Goal: Information Seeking & Learning: Find specific fact

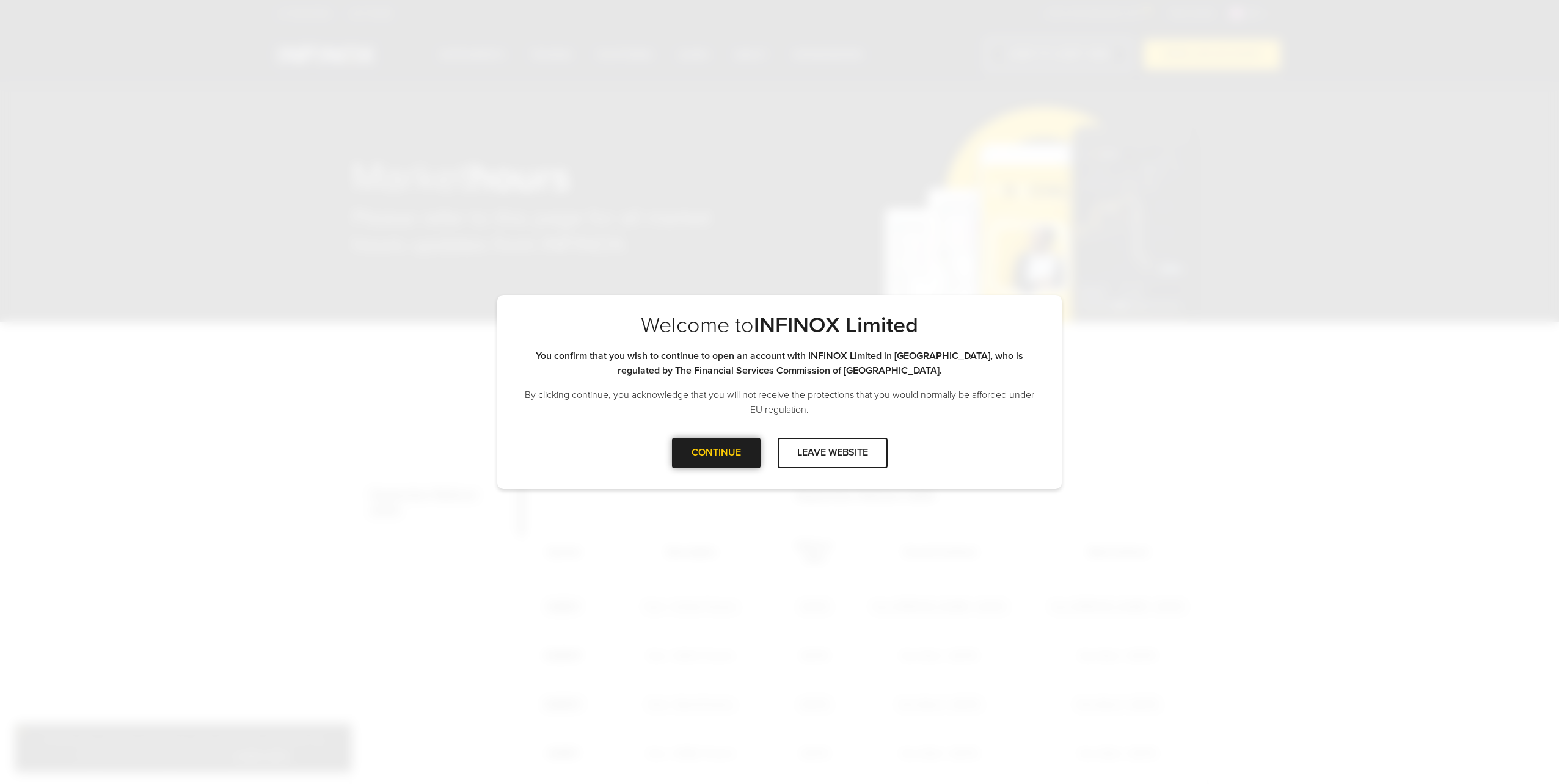
click at [725, 455] on div "CONTINUE" at bounding box center [716, 452] width 88 height 30
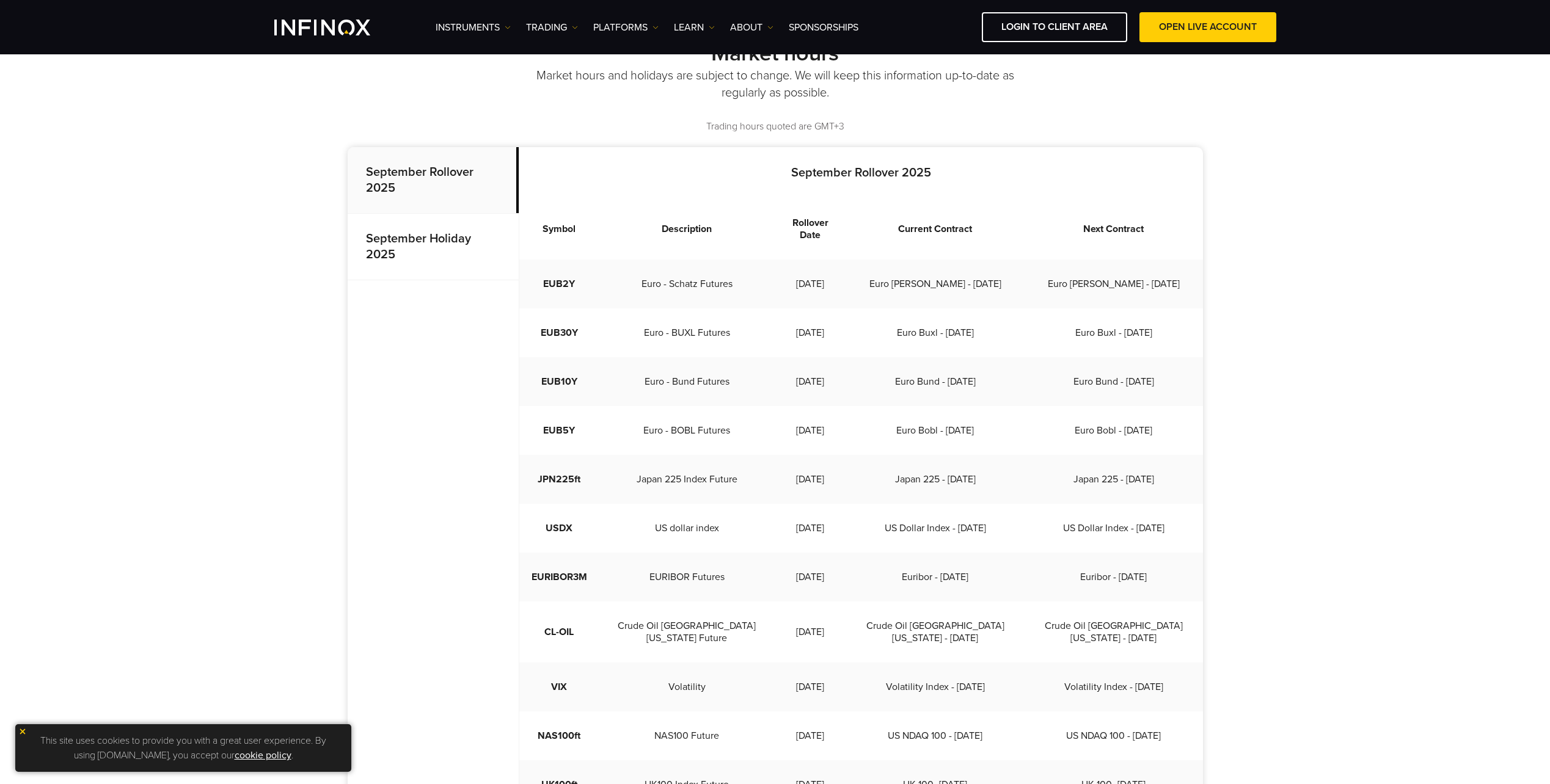
scroll to position [305, 0]
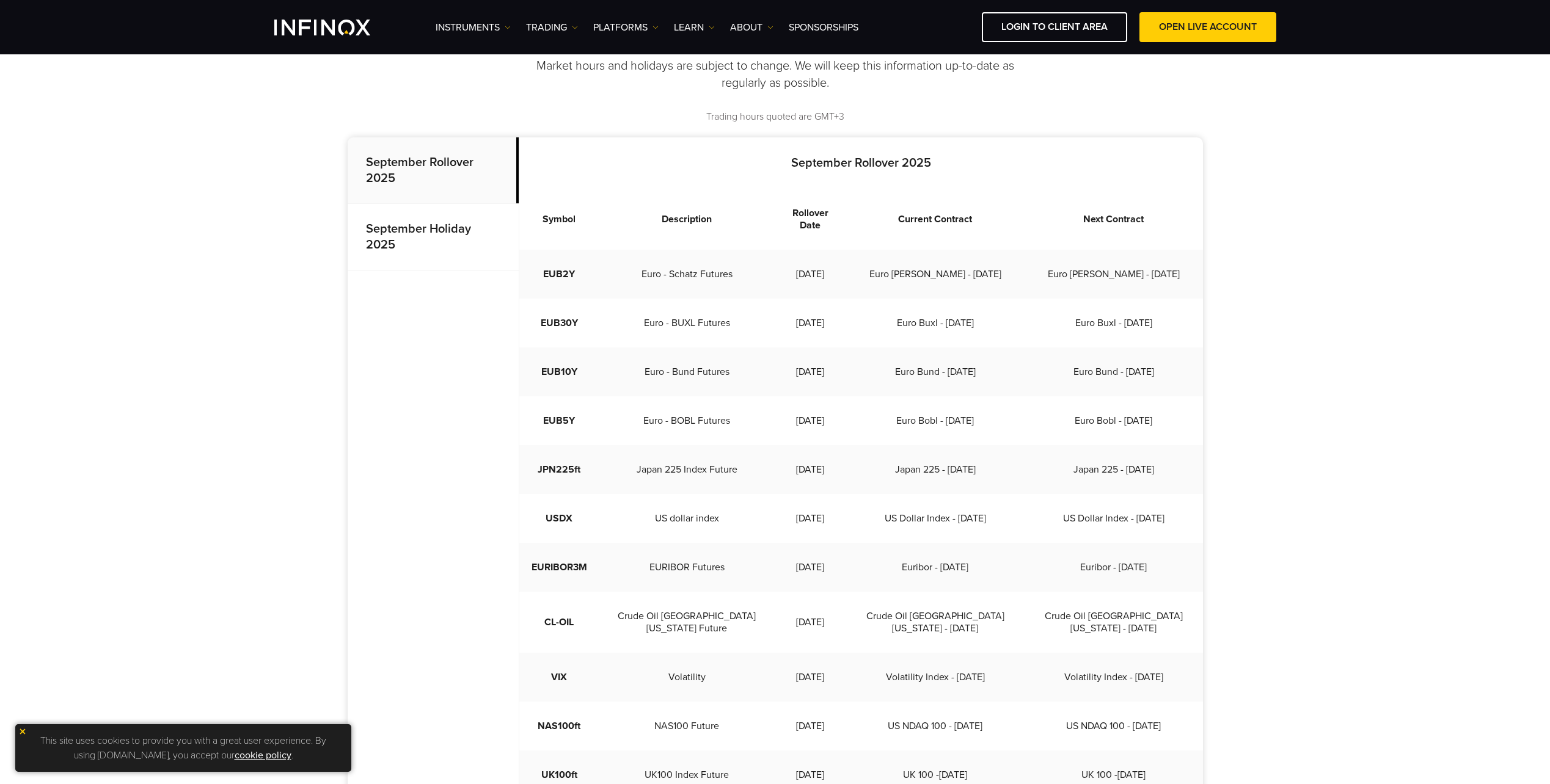
click at [418, 243] on p "September Holiday 2025" at bounding box center [433, 237] width 171 height 66
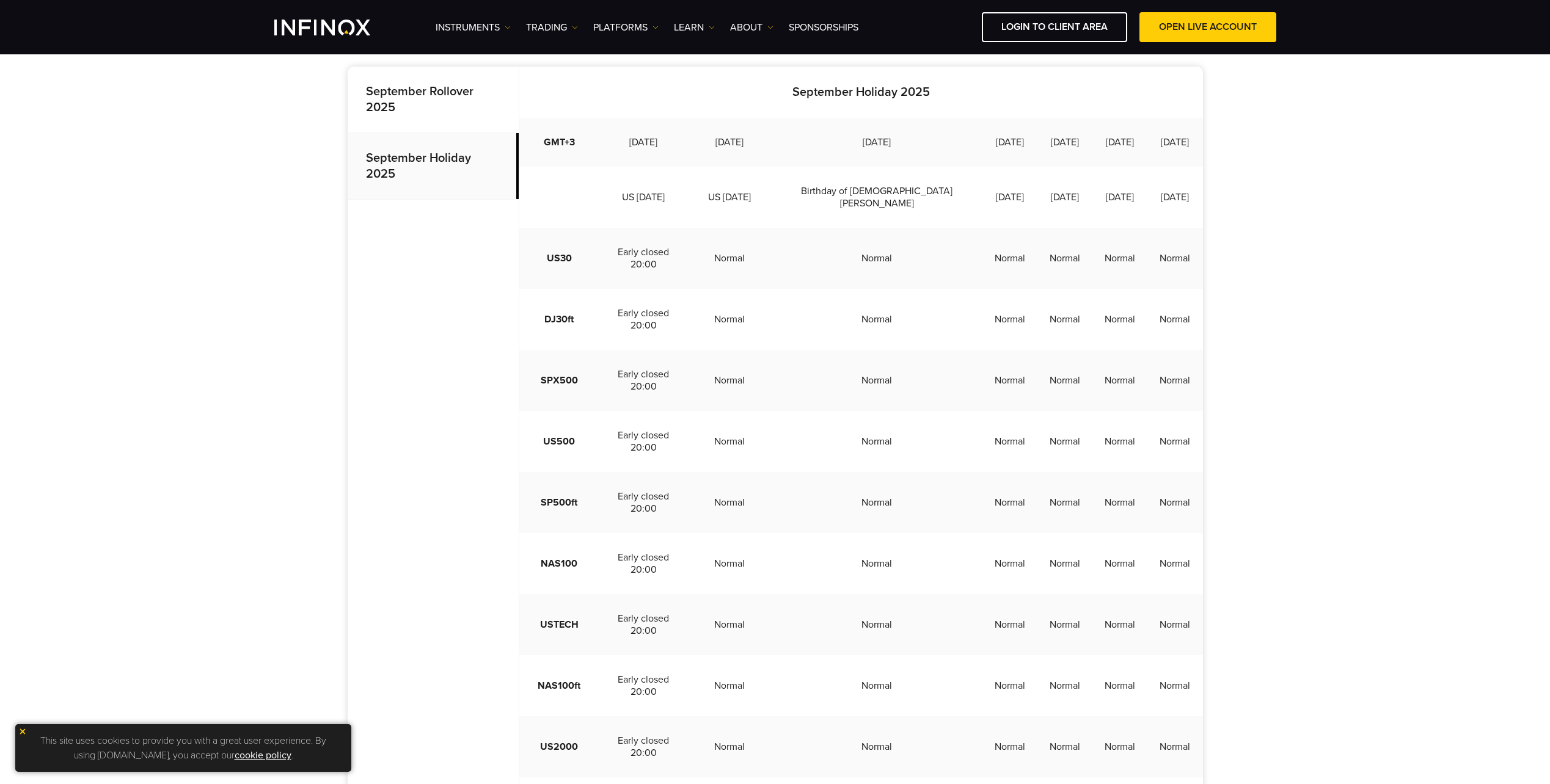
scroll to position [183, 0]
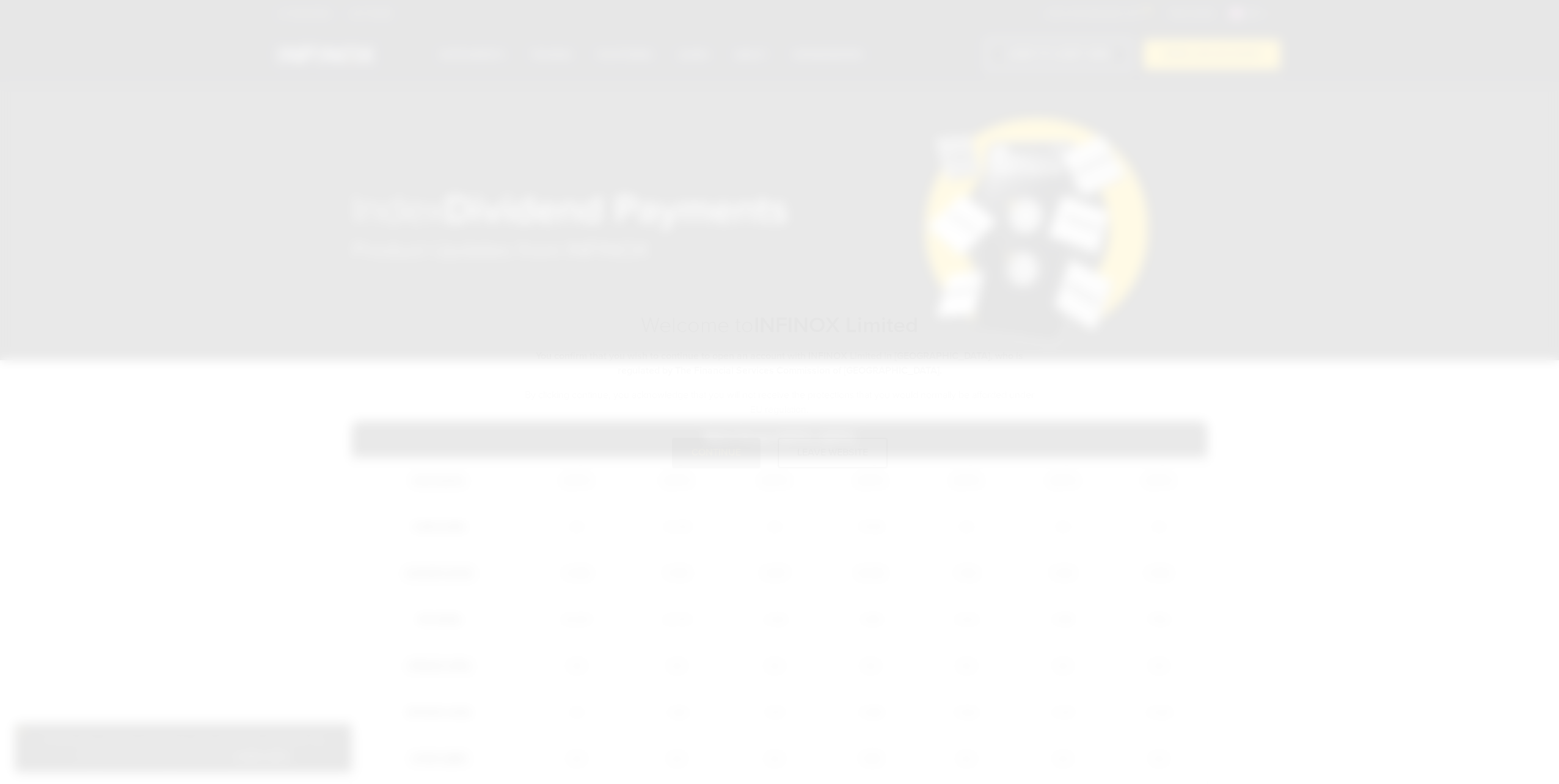
drag, startPoint x: 0, startPoint y: 0, endPoint x: 702, endPoint y: 527, distance: 877.8
click at [702, 527] on div "Welcome to INFINOX Limited Please note that you are entering the site for INFIN…" at bounding box center [780, 392] width 1559 height 784
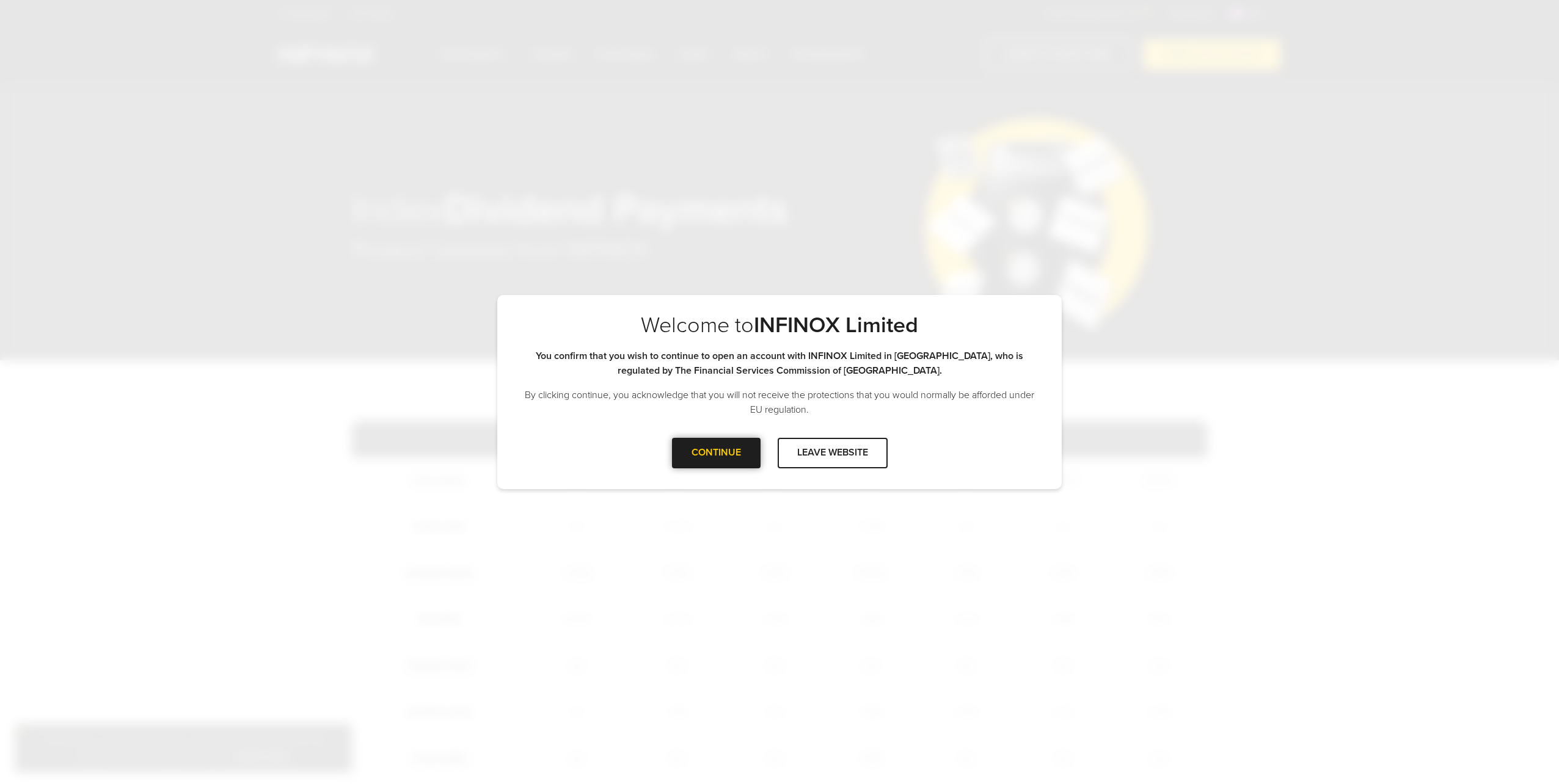
click at [700, 455] on div "CONTINUE" at bounding box center [716, 452] width 88 height 30
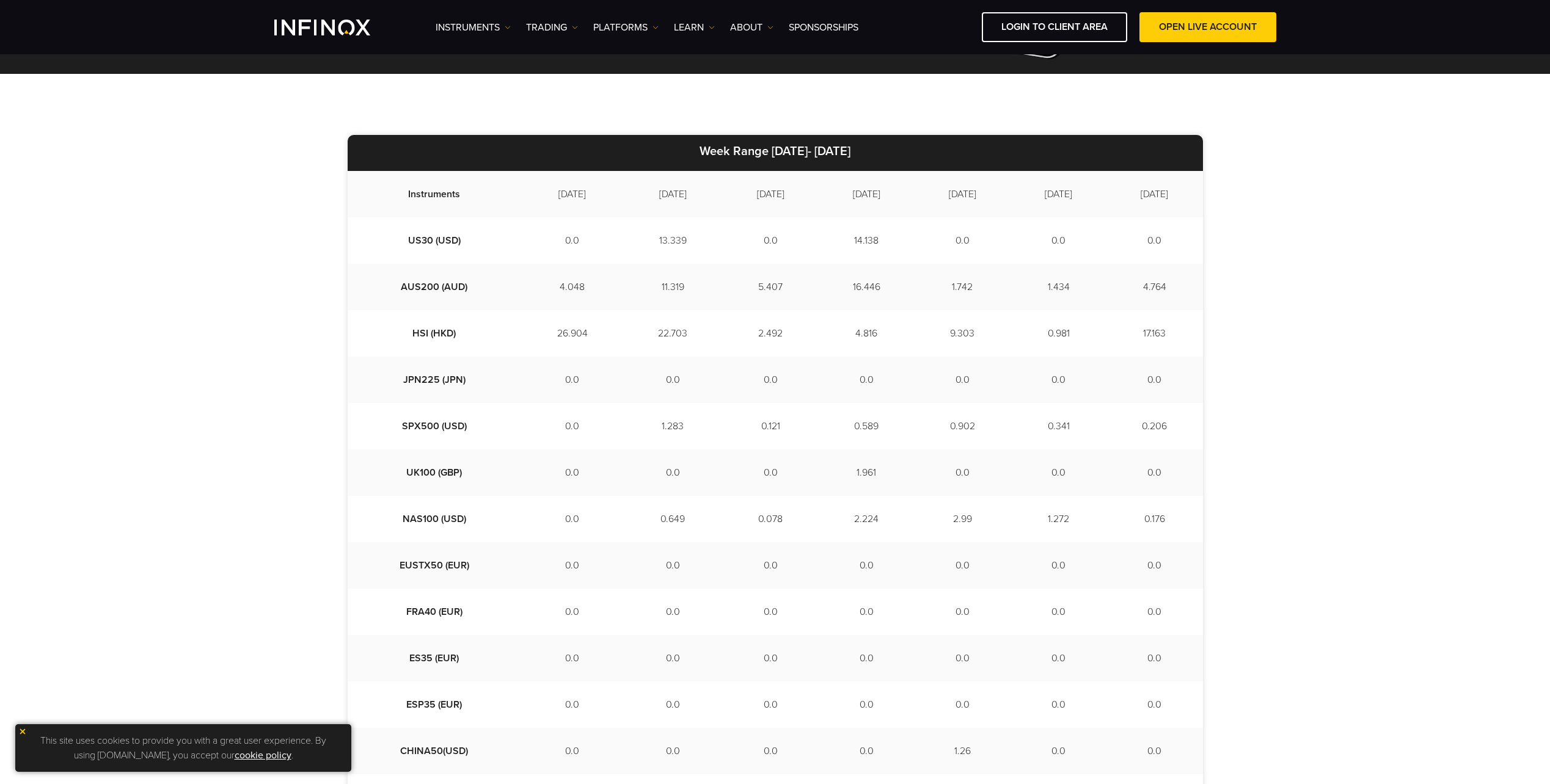
scroll to position [367, 0]
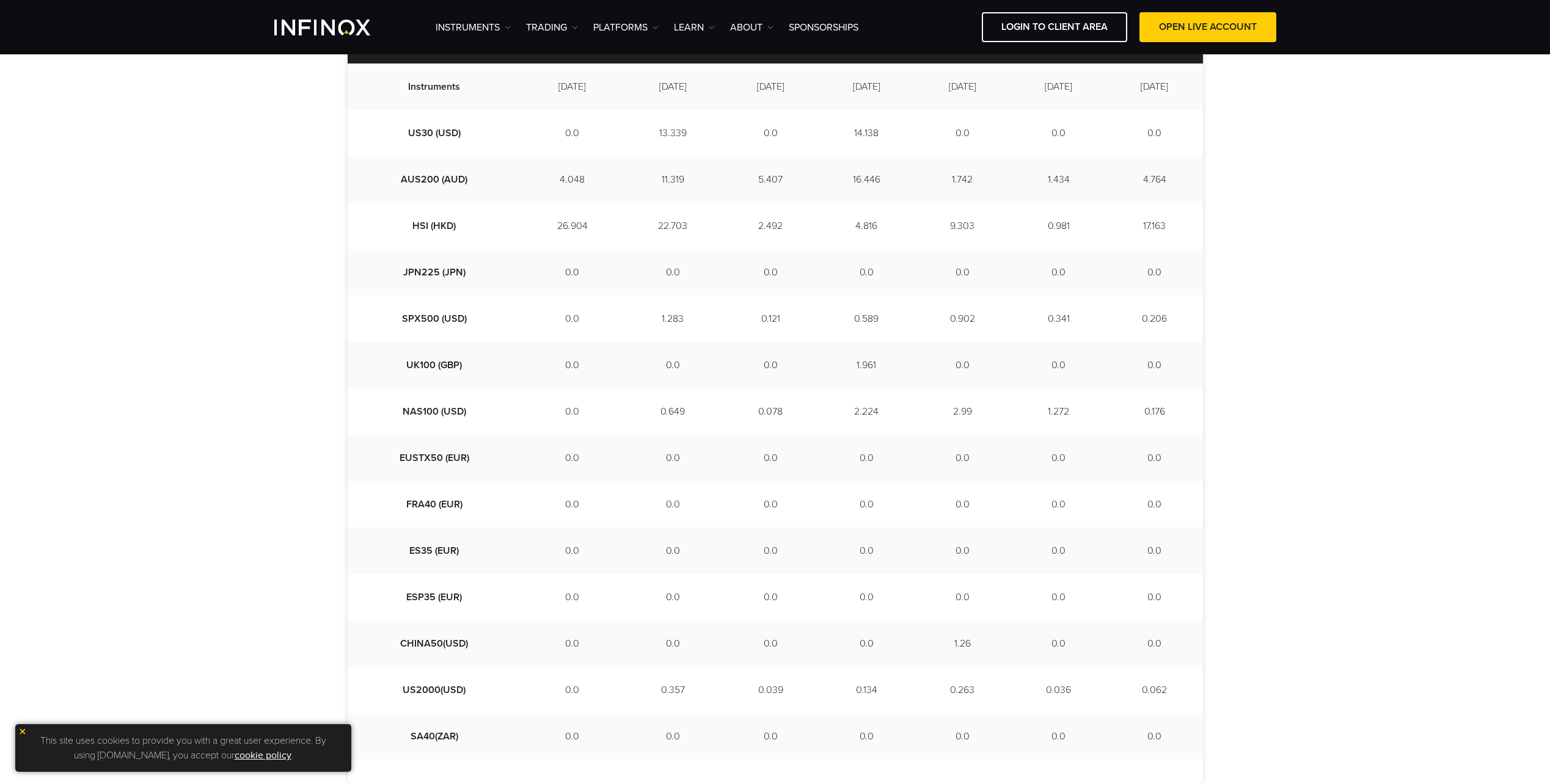
click at [25, 734] on img at bounding box center [22, 731] width 8 height 8
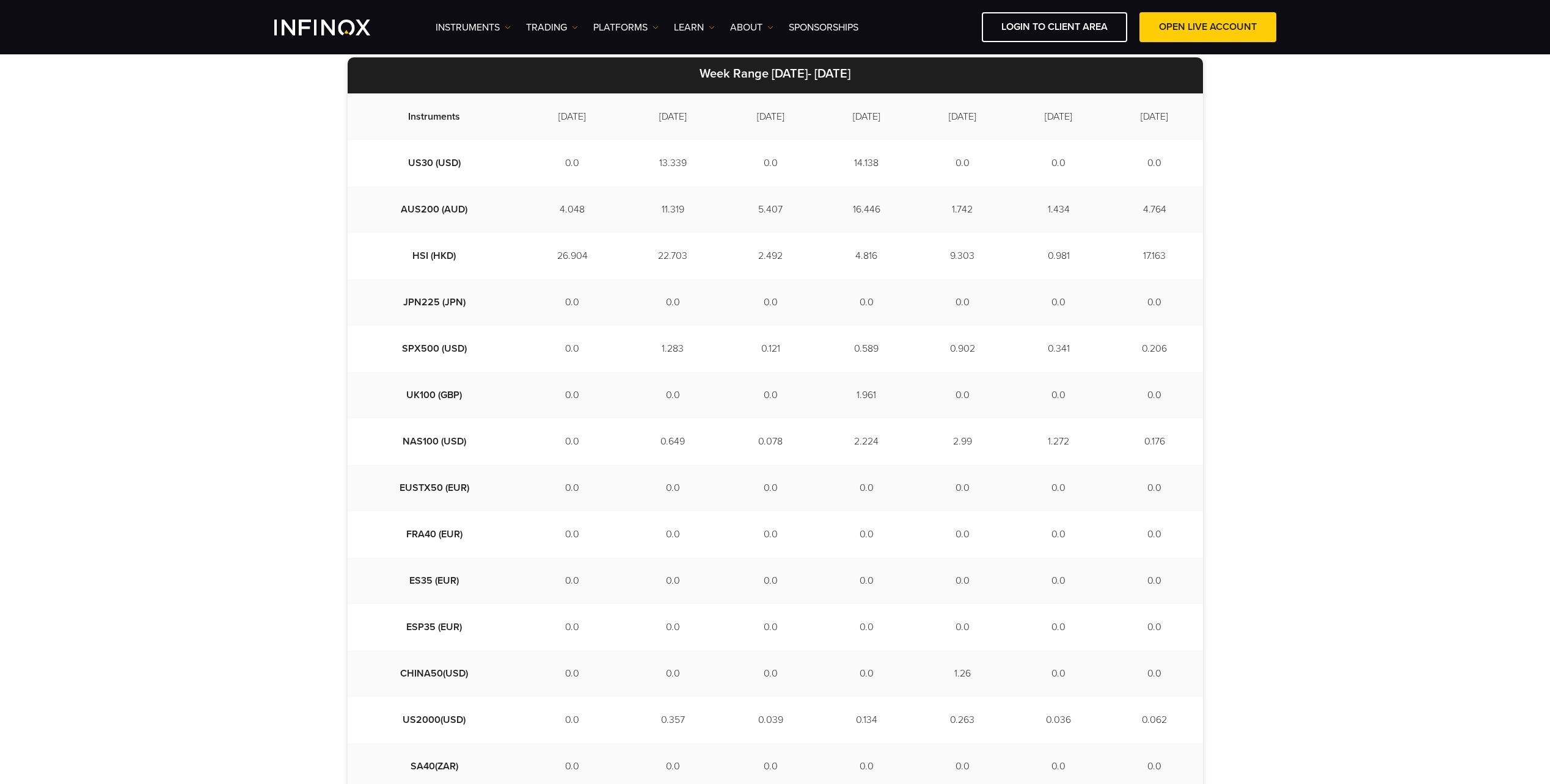
scroll to position [341, 0]
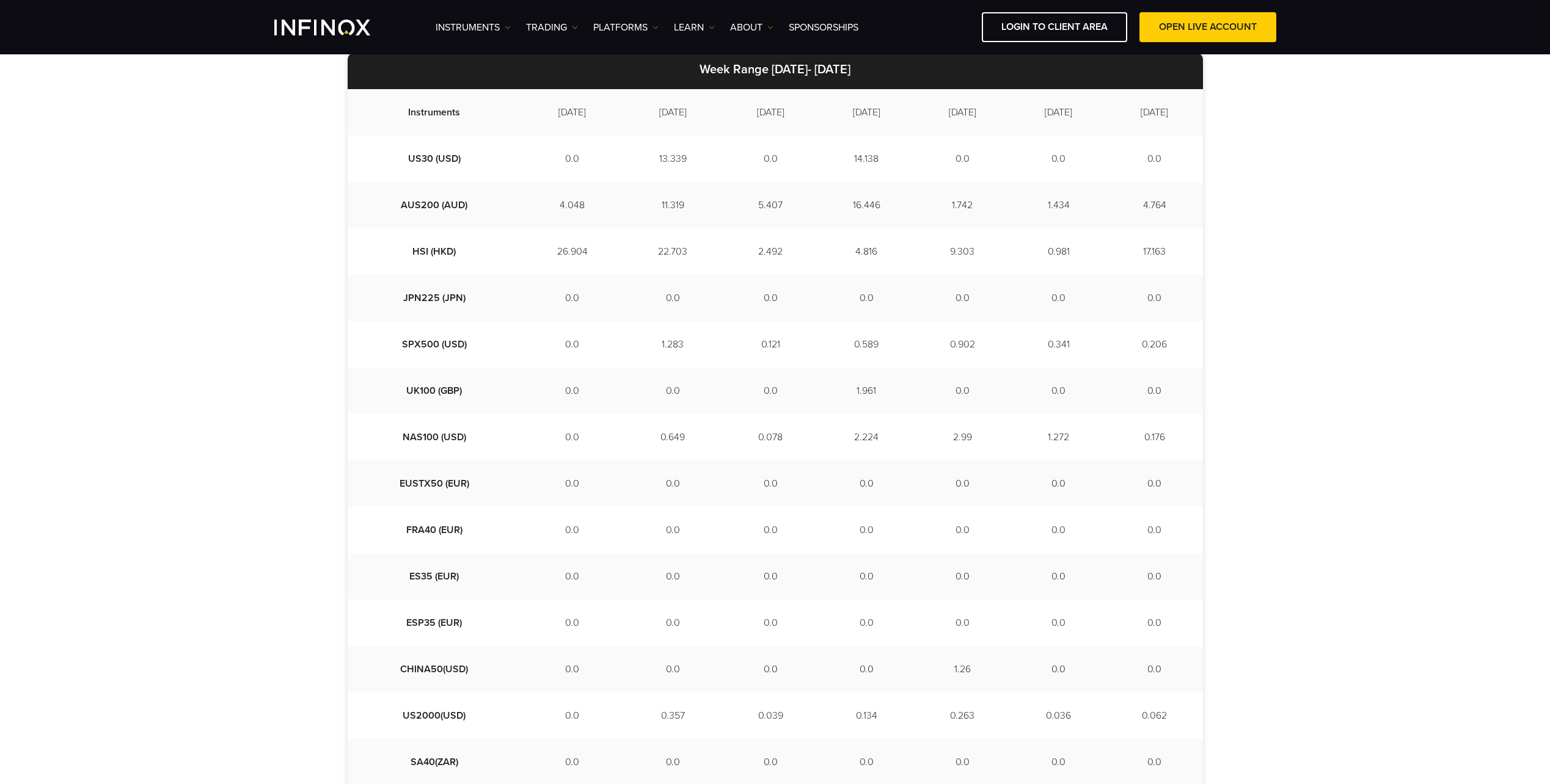
click at [370, 116] on td "Instruments" at bounding box center [434, 112] width 174 height 47
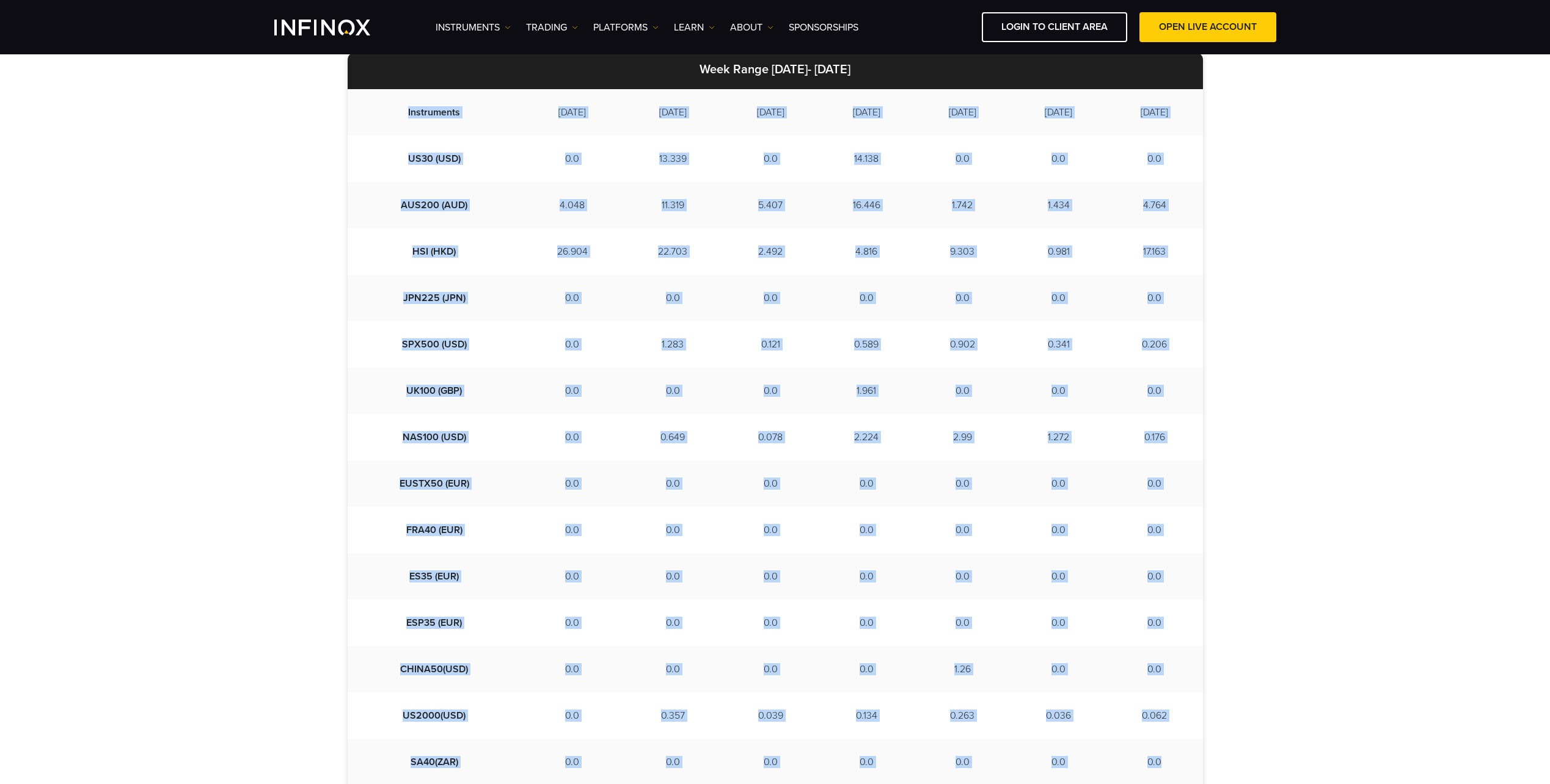
drag, startPoint x: 368, startPoint y: 111, endPoint x: 1195, endPoint y: 762, distance: 1052.5
click at [1195, 762] on tbody "Instruments 2025-09-01 2025-09-02 2025-09-03 2025-09-04 2025-09-05 2025-09-08 2…" at bounding box center [775, 437] width 855 height 697
copy tbody "Instruments 2025-09-01 2025-09-02 2025-09-03 2025-09-04 2025-09-05 2025-09-08 2…"
click at [391, 146] on td "US30 (USD)" at bounding box center [434, 159] width 174 height 47
